Goal: Use online tool/utility

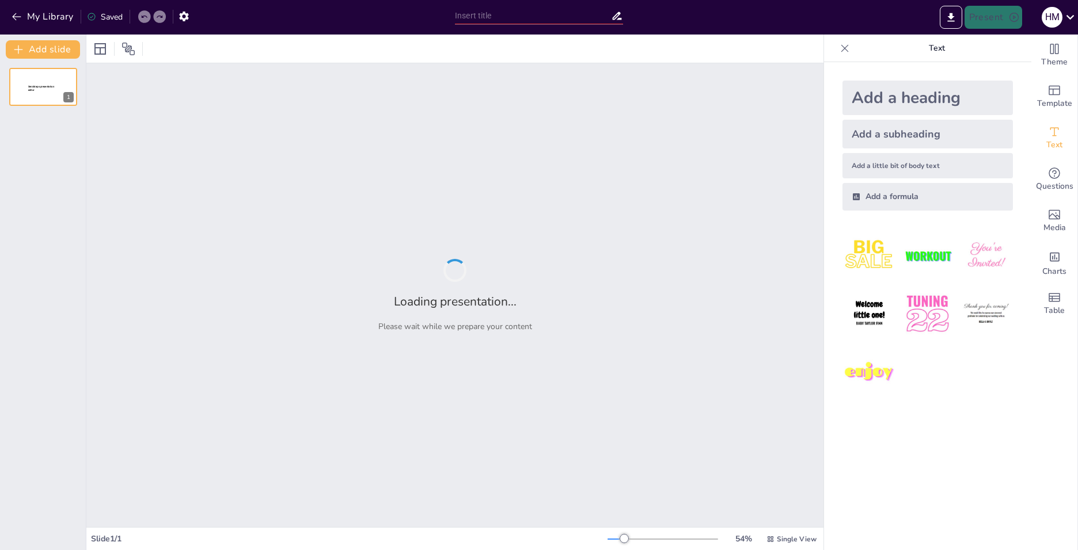
type input "Знаменитые конституции мира"
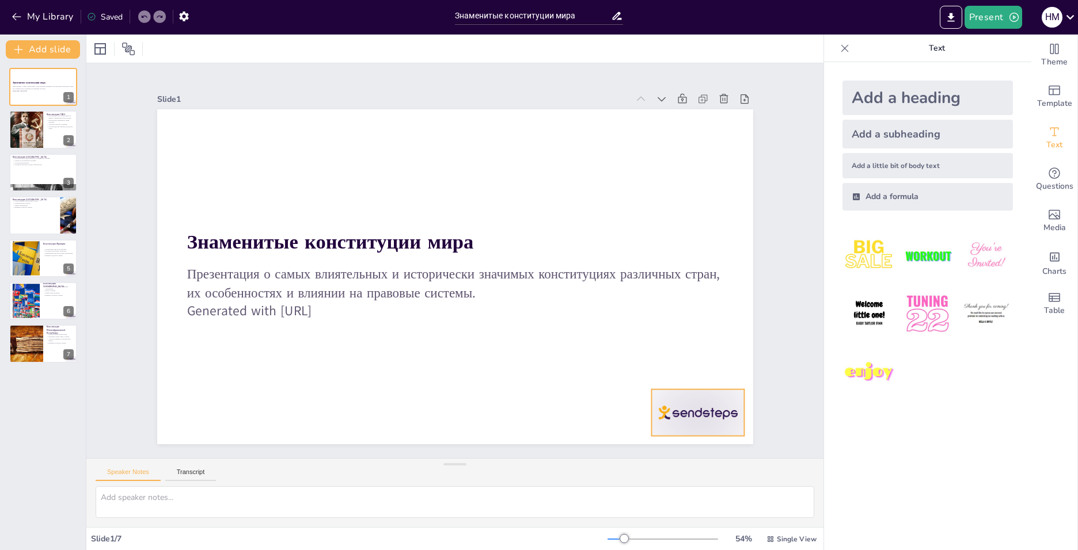
click at [717, 413] on div at bounding box center [680, 437] width 97 height 56
click at [696, 385] on icon at bounding box center [694, 392] width 15 height 15
click at [47, 135] on div at bounding box center [43, 130] width 69 height 39
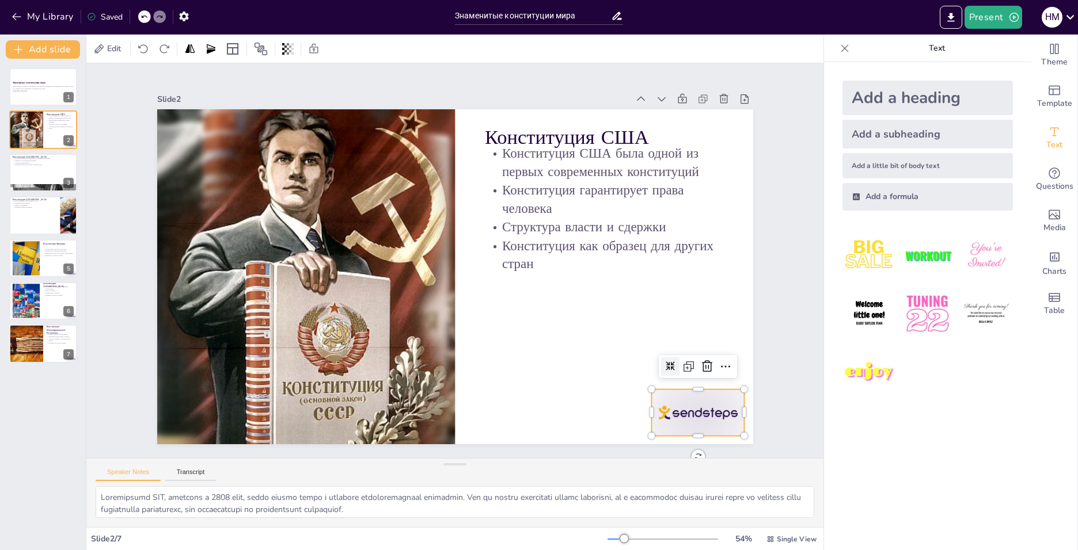
click at [675, 412] on div at bounding box center [680, 437] width 97 height 56
click at [697, 384] on icon at bounding box center [693, 391] width 15 height 15
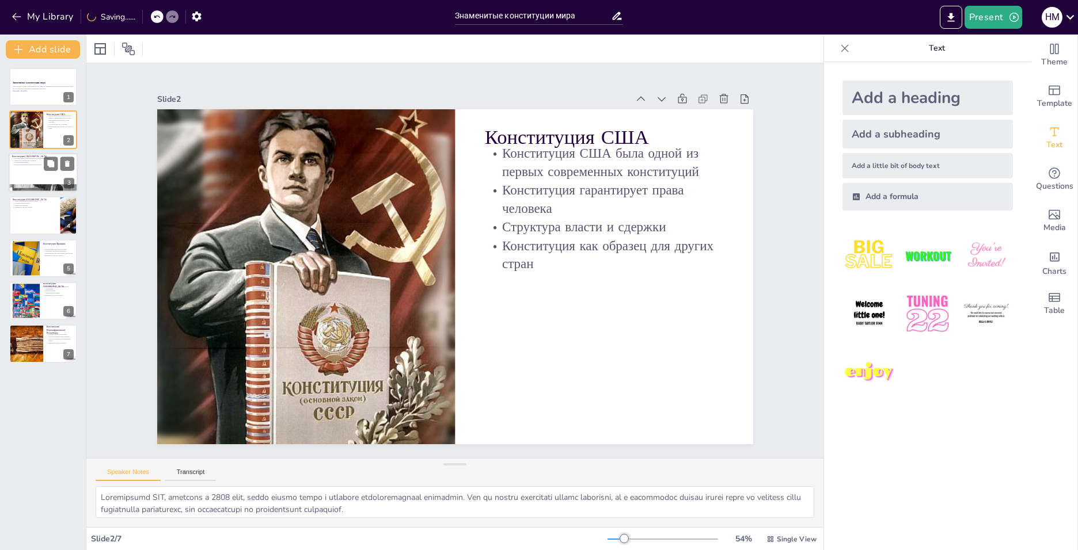
click at [33, 174] on div at bounding box center [43, 172] width 69 height 39
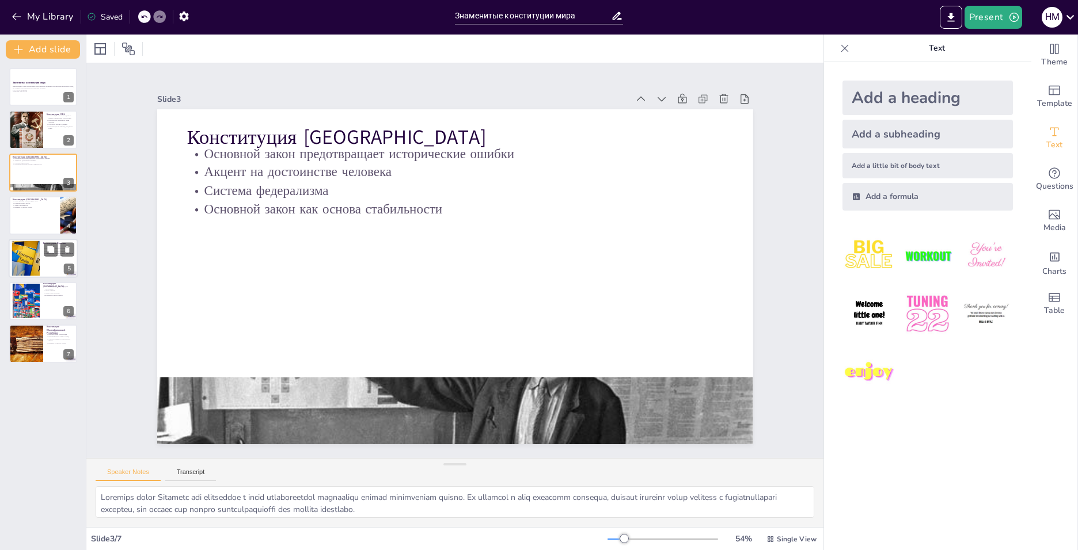
click at [25, 263] on div at bounding box center [26, 258] width 63 height 35
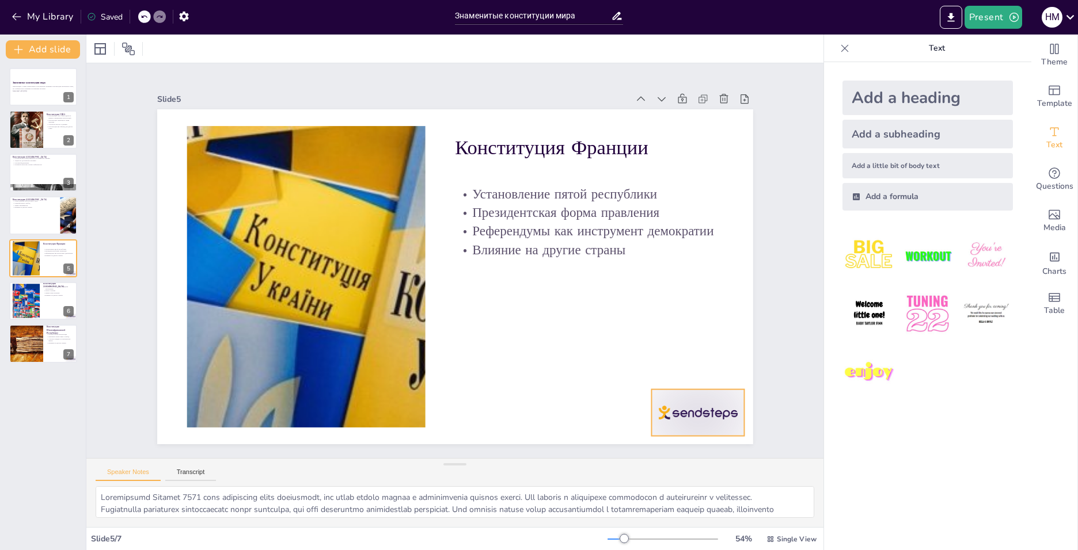
click at [711, 409] on div at bounding box center [680, 437] width 97 height 56
click at [700, 366] on icon at bounding box center [707, 367] width 14 height 14
click at [26, 303] on div at bounding box center [26, 301] width 63 height 35
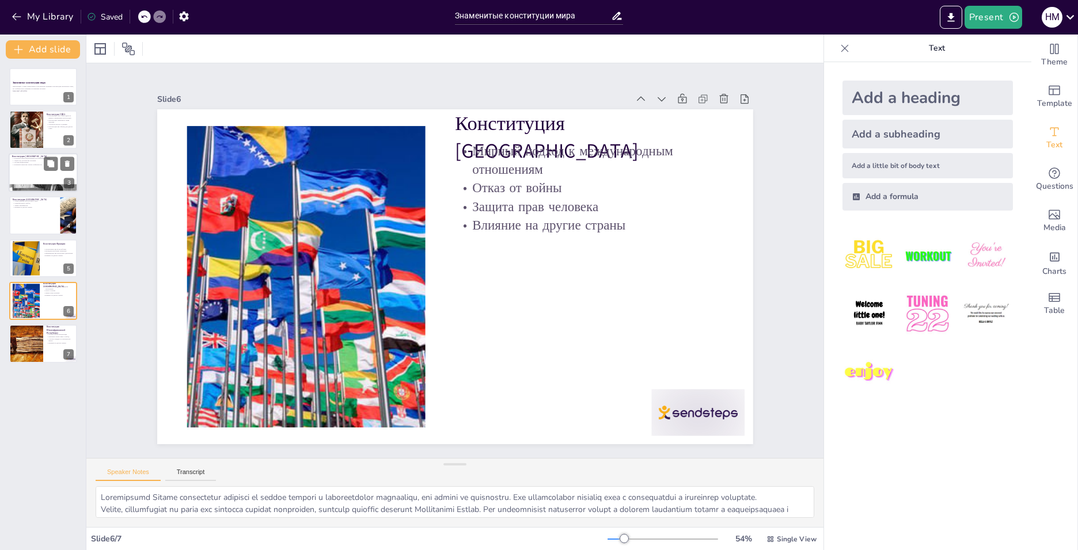
click at [25, 177] on div at bounding box center [43, 172] width 69 height 39
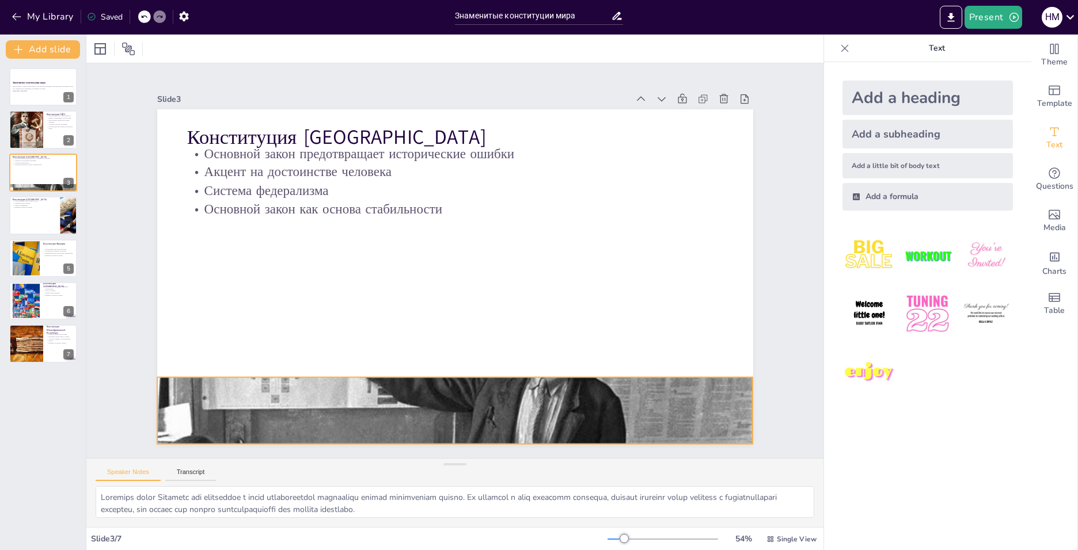
click at [358, 382] on div at bounding box center [408, 404] width 689 height 560
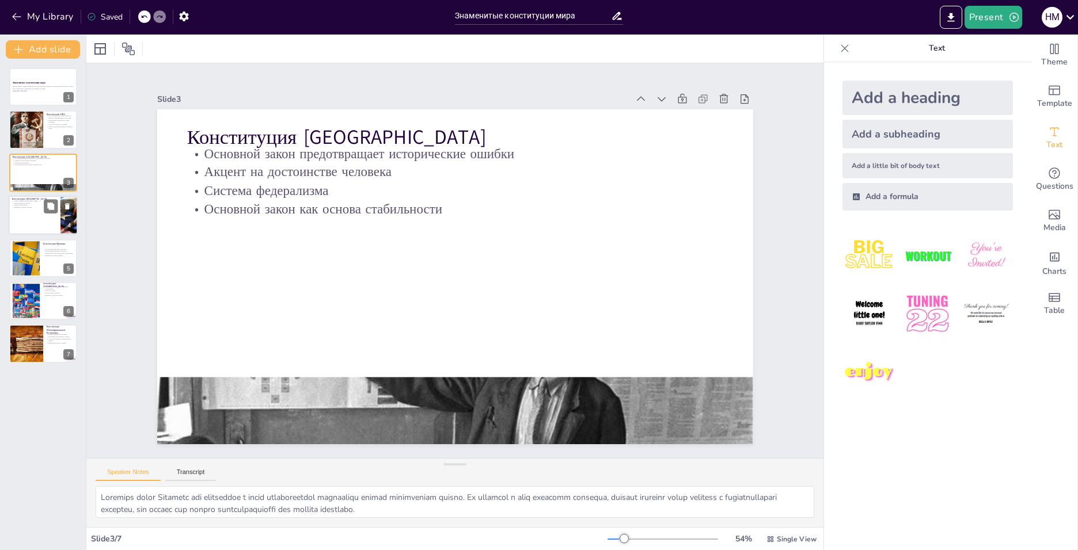
click at [24, 226] on div at bounding box center [43, 215] width 69 height 39
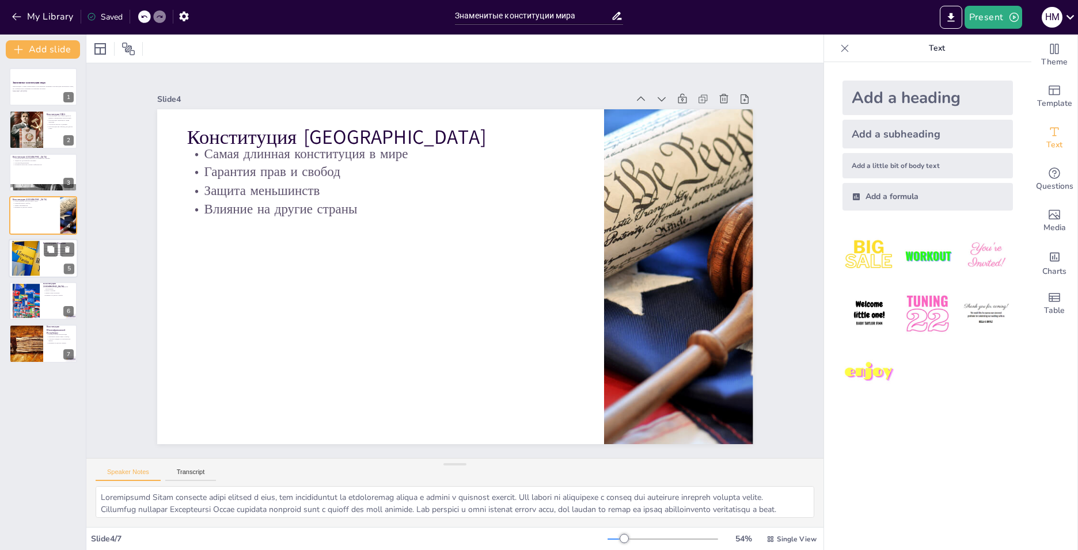
click at [26, 263] on div at bounding box center [26, 258] width 63 height 35
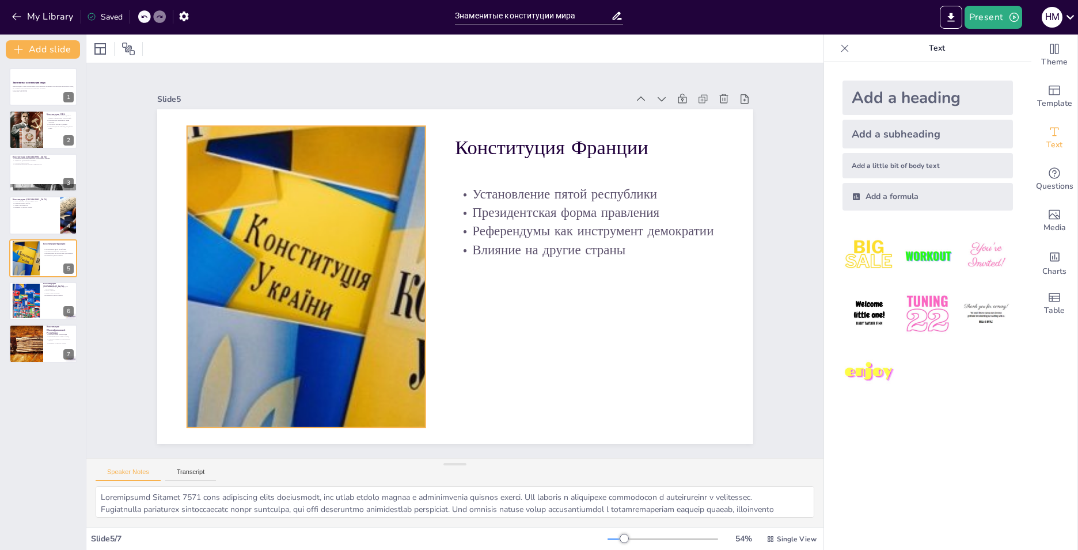
click at [319, 304] on div at bounding box center [305, 261] width 567 height 356
click at [440, 72] on icon at bounding box center [450, 62] width 20 height 20
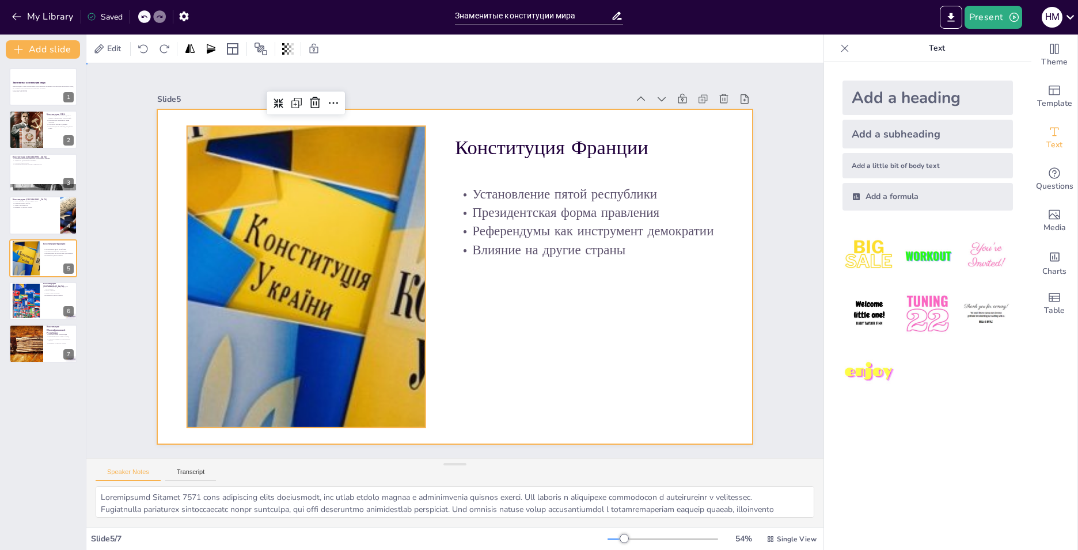
click at [531, 307] on div at bounding box center [453, 277] width 628 height 396
click at [22, 300] on div at bounding box center [26, 301] width 63 height 35
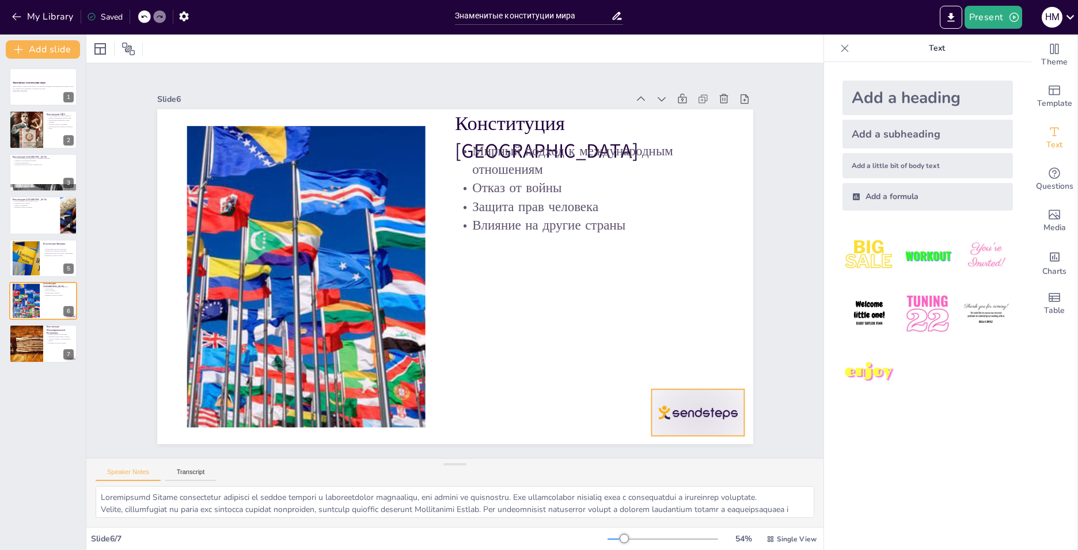
click at [669, 409] on div at bounding box center [680, 437] width 97 height 56
click at [697, 385] on icon at bounding box center [694, 392] width 15 height 15
click at [28, 358] on div at bounding box center [26, 344] width 62 height 39
type textarea "Loremipsumd Sitametconsecte Adipiscing elitseddo eiusm te incid utlaboreetdol m…"
